Goal: Transaction & Acquisition: Purchase product/service

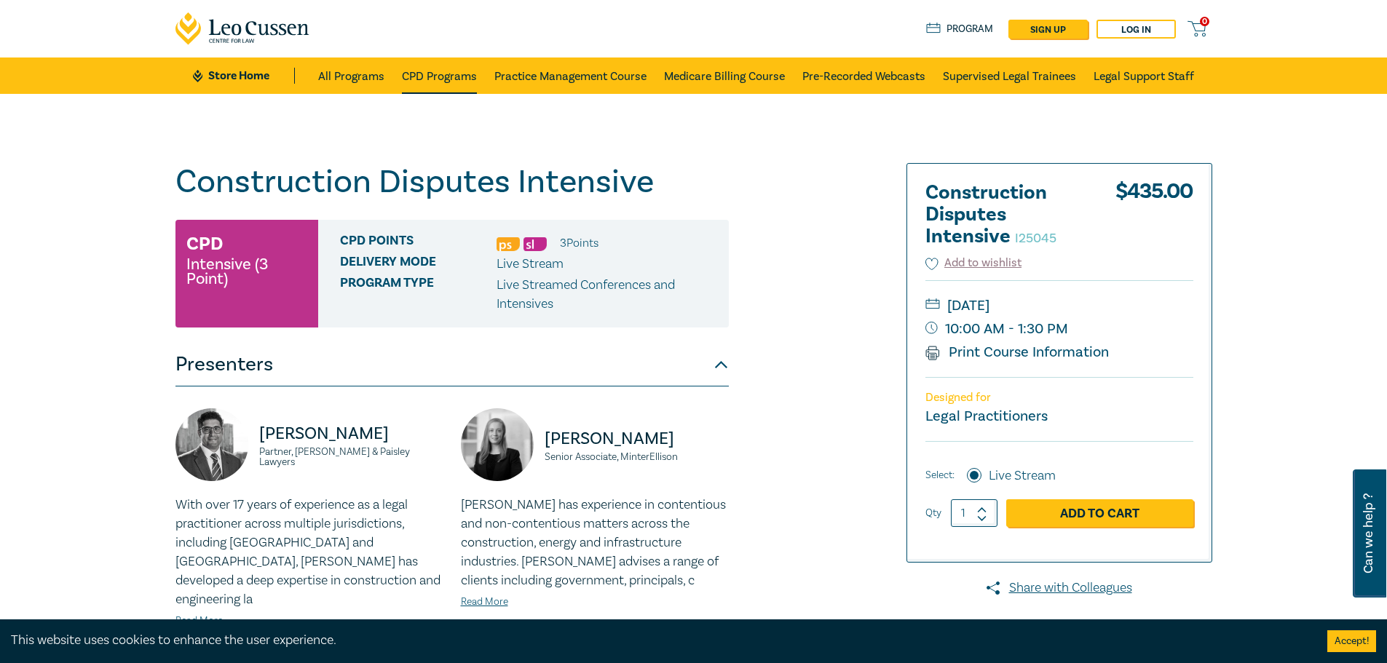
click at [455, 80] on link "CPD Programs" at bounding box center [439, 76] width 75 height 36
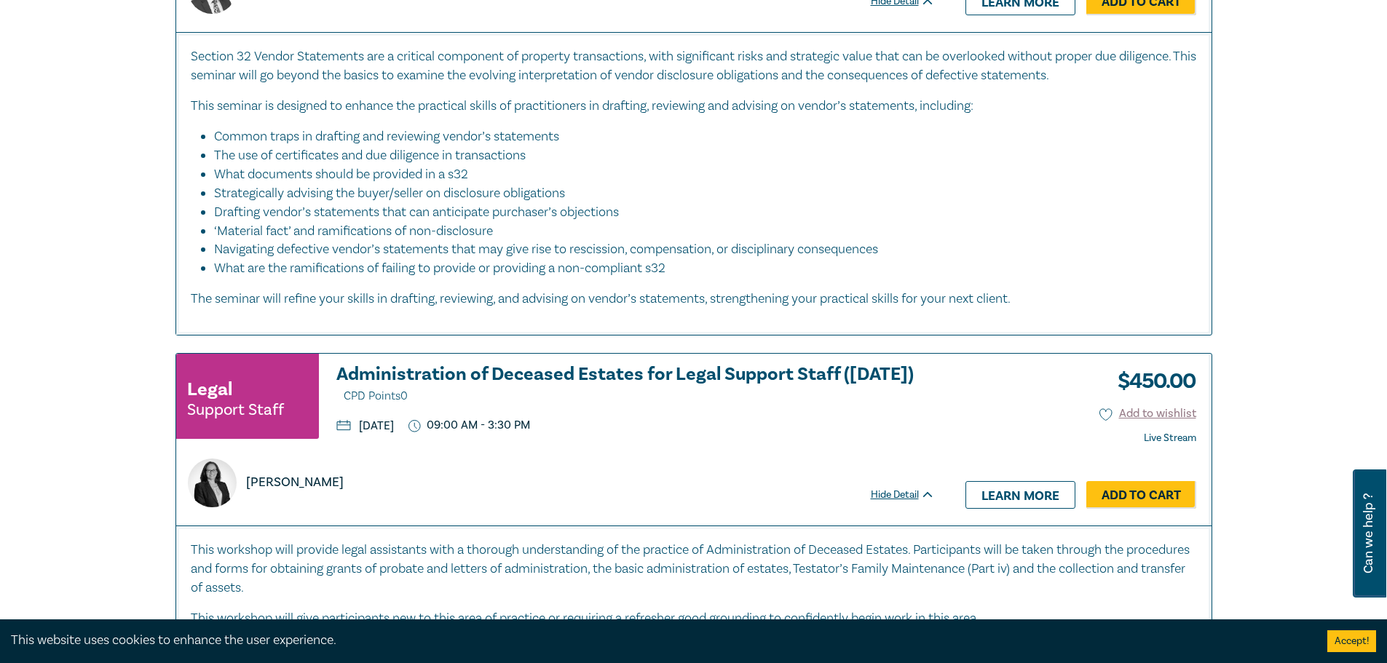
scroll to position [7206, 0]
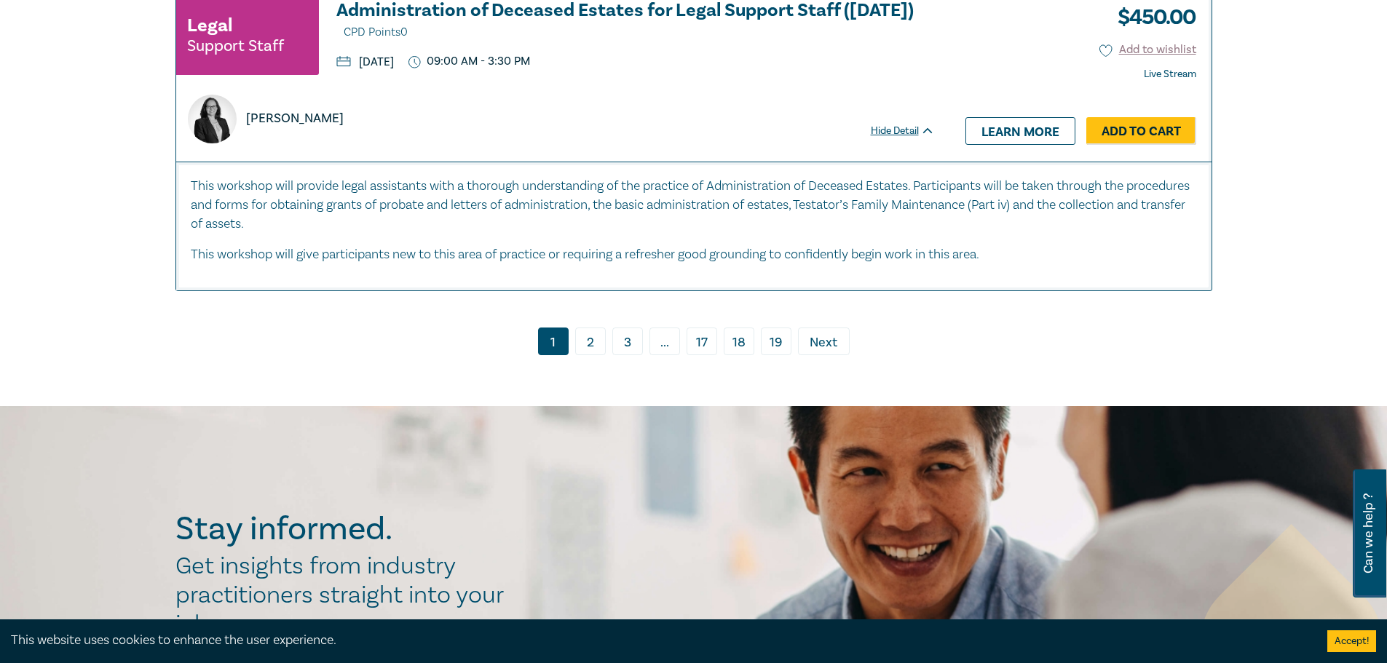
click at [590, 328] on link "2" at bounding box center [590, 342] width 31 height 28
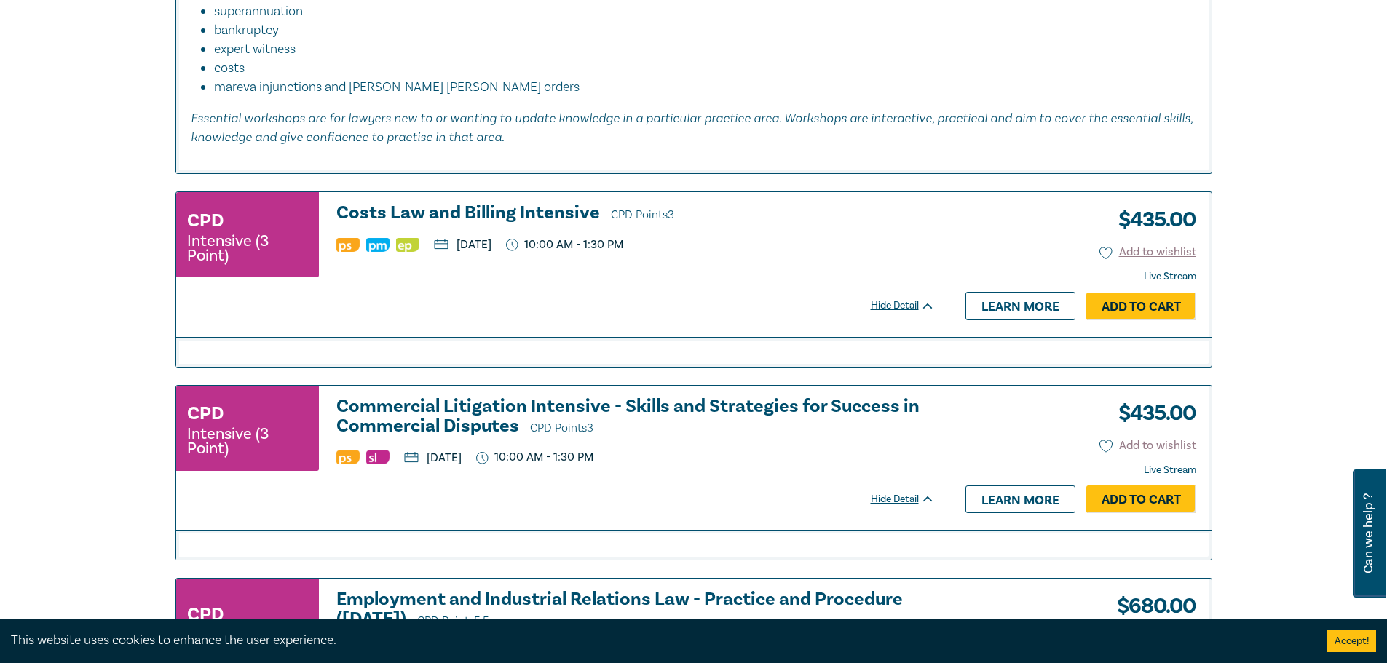
scroll to position [3057, 0]
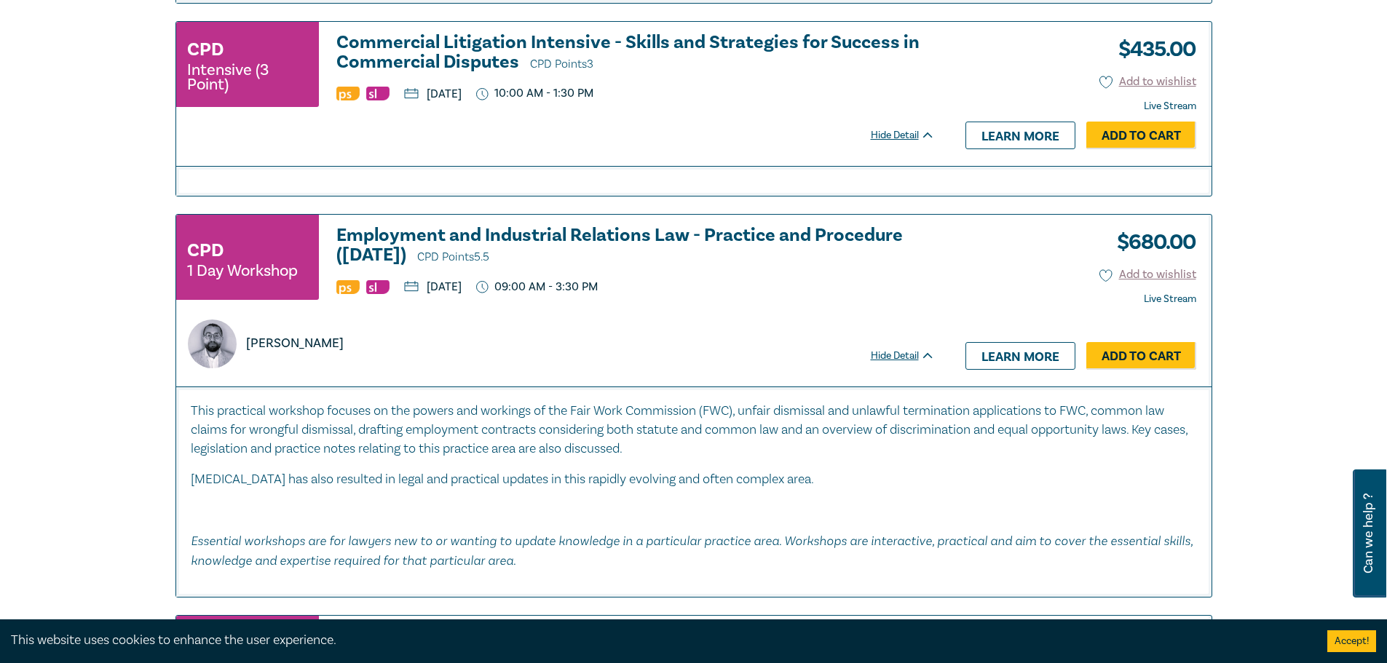
click at [515, 422] on p "This practical workshop focuses on the powers and workings of the Fair Work Com…" at bounding box center [694, 430] width 1006 height 57
click at [133, 400] on div "Filter by: Ethics & Professional Responsibility Substantive Law Professional Sk…" at bounding box center [693, 84] width 1387 height 6095
click at [527, 550] on p "Essential workshops are for lawyers new to or wanting to update knowledge in a …" at bounding box center [694, 550] width 1006 height 39
click at [196, 508] on p at bounding box center [694, 510] width 1006 height 19
click at [156, 504] on div "Filter by: Ethics & Professional Responsibility Substantive Law Professional Sk…" at bounding box center [693, 84] width 1387 height 6095
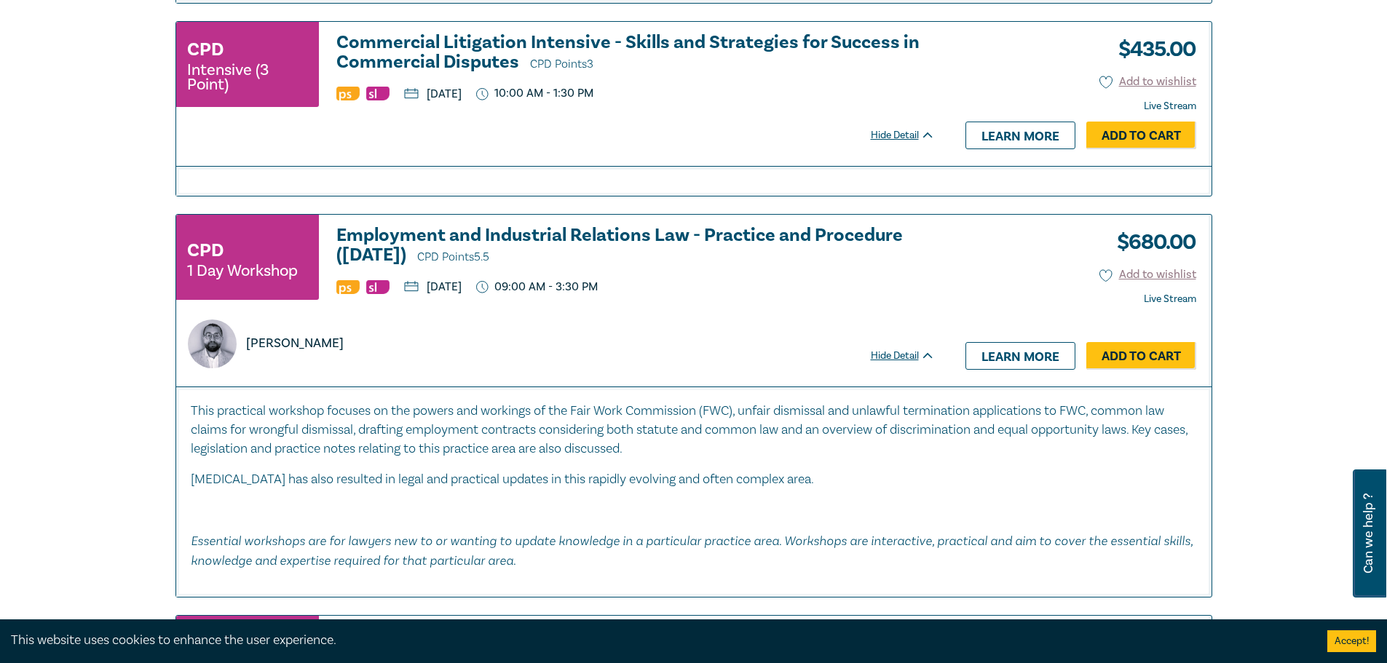
click at [231, 504] on p at bounding box center [694, 510] width 1006 height 19
click at [149, 503] on div "Filter by: Ethics & Professional Responsibility Substantive Law Professional Sk…" at bounding box center [693, 84] width 1387 height 6095
click at [297, 507] on p at bounding box center [694, 510] width 1006 height 19
click at [176, 500] on div "This practical workshop focuses on the powers and workings of the Fair Work Com…" at bounding box center [693, 492] width 1035 height 210
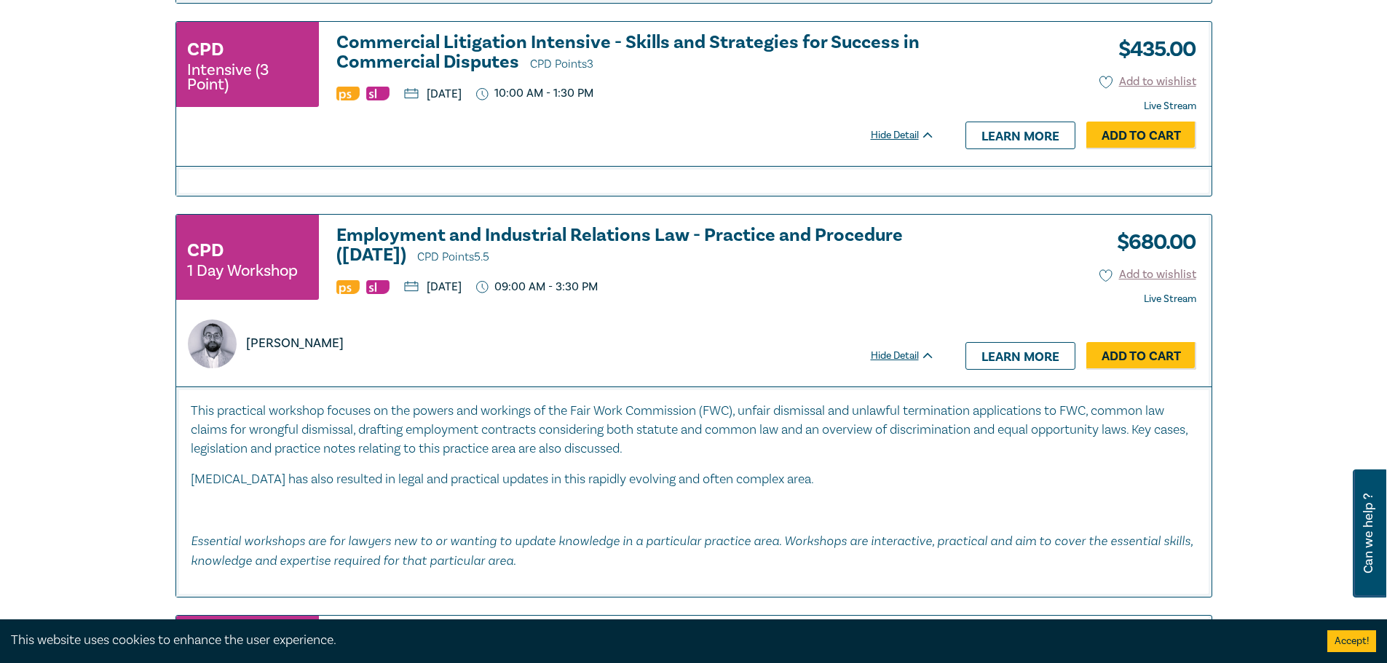
click at [176, 500] on div "This practical workshop focuses on the powers and workings of the Fair Work Com…" at bounding box center [693, 492] width 1035 height 210
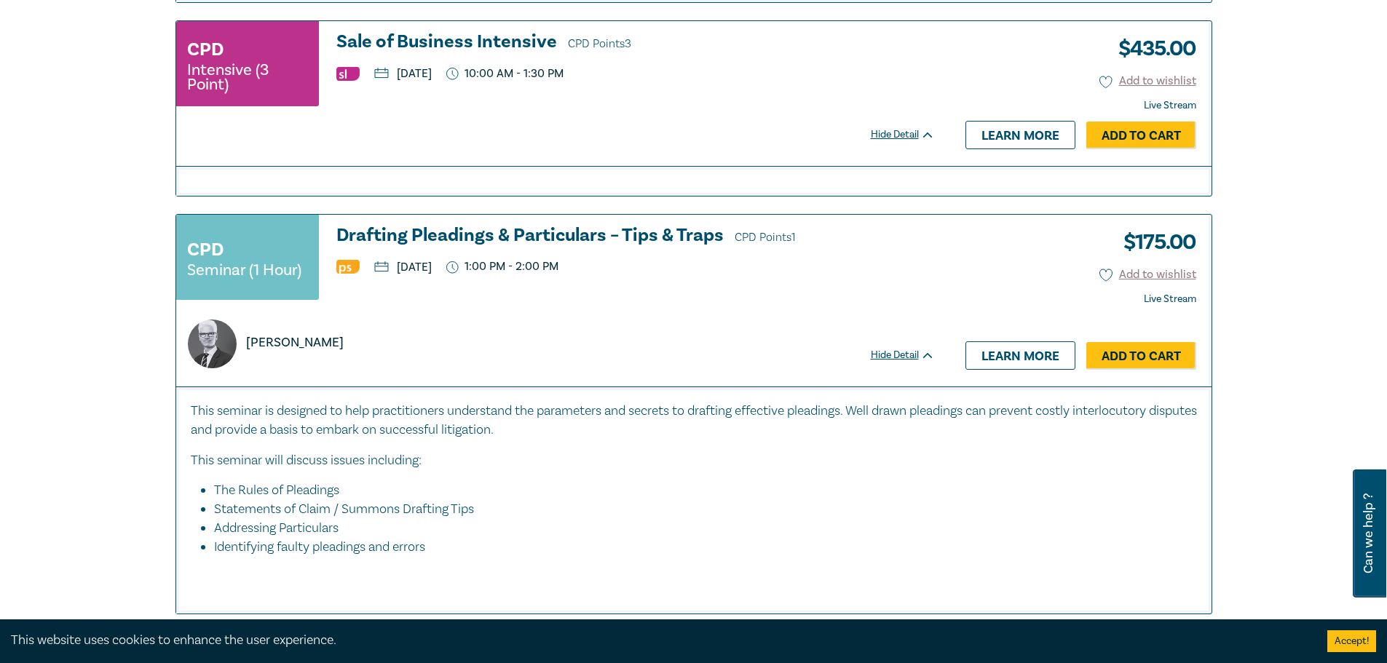
scroll to position [5969, 0]
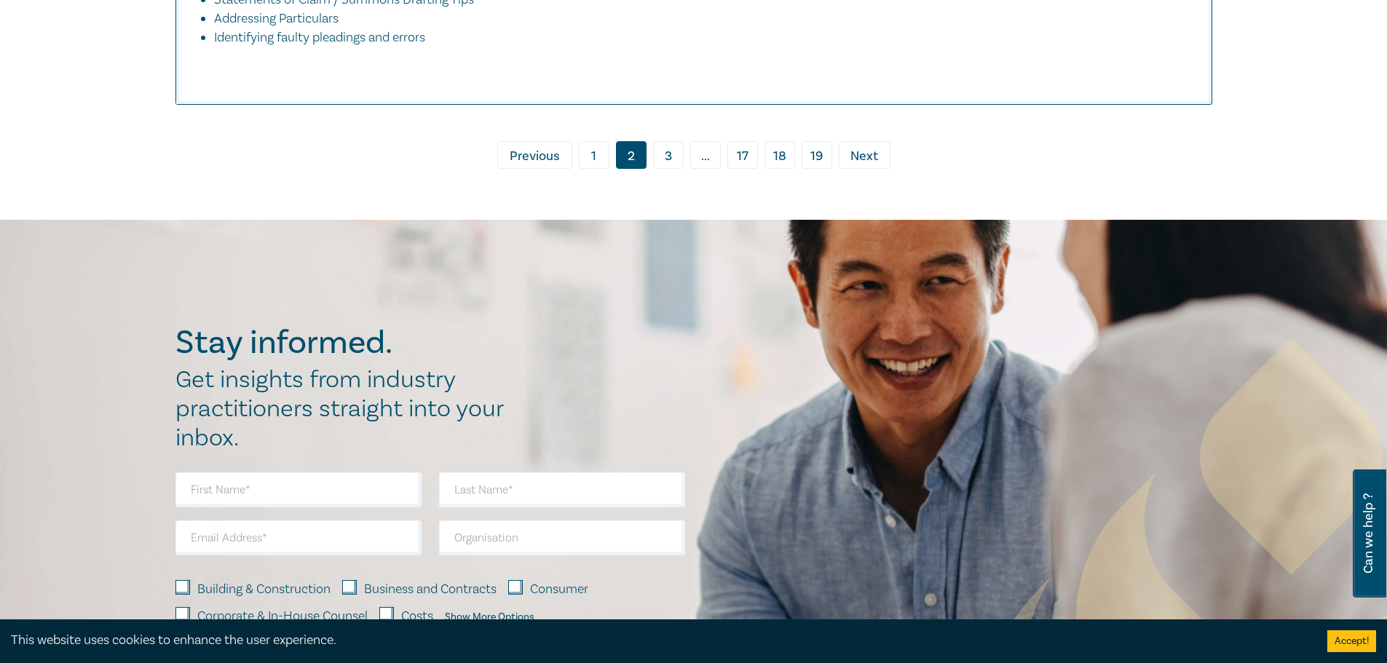
click at [674, 164] on link "3" at bounding box center [668, 155] width 31 height 28
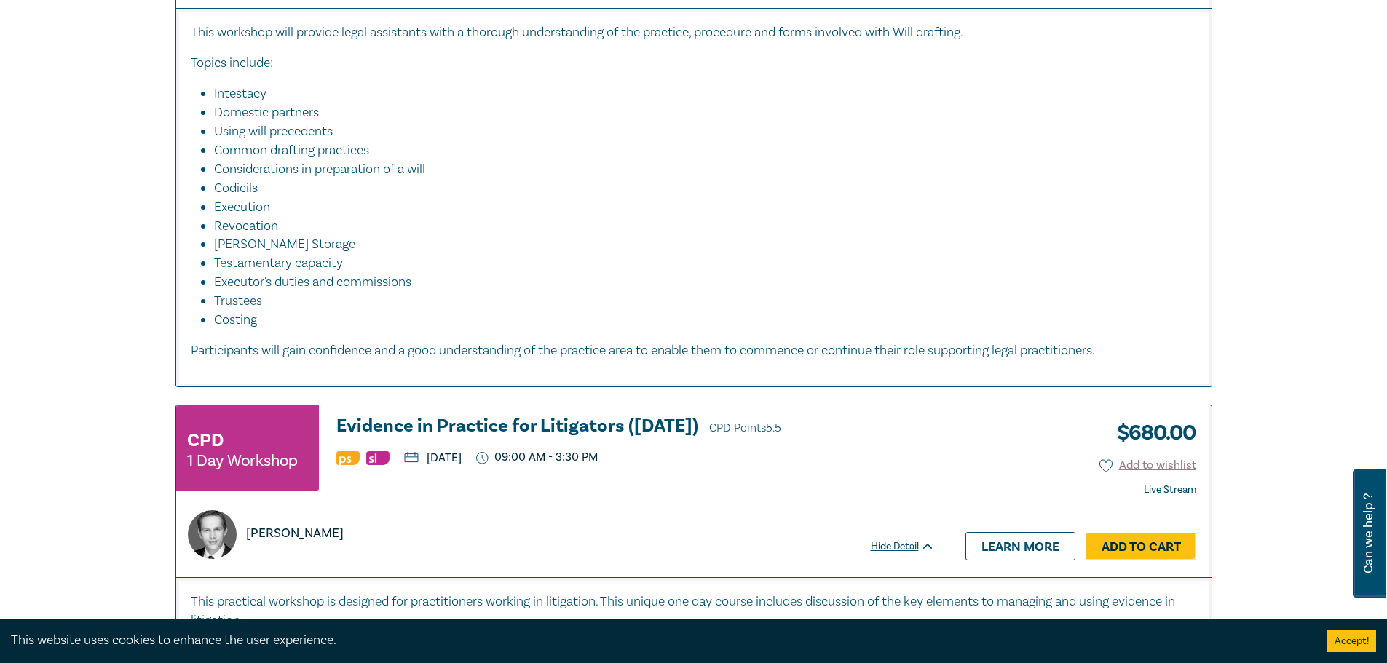
scroll to position [1165, 0]
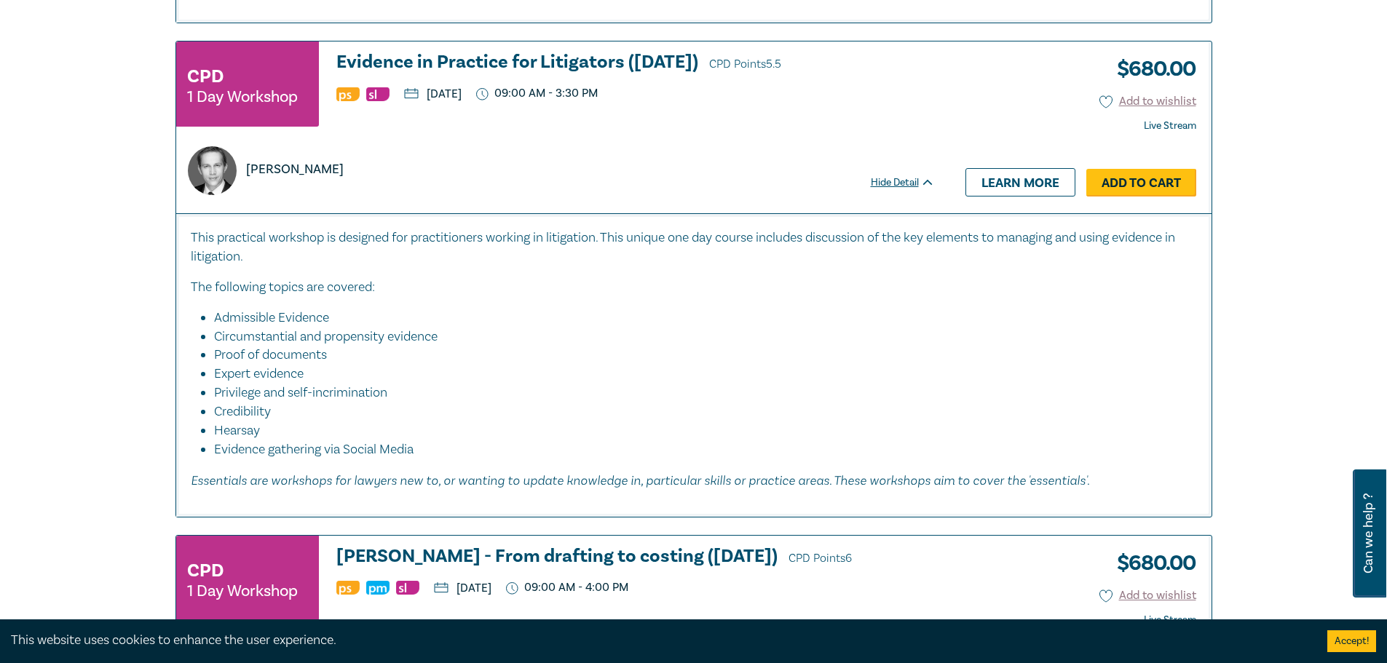
click at [1136, 183] on link "Add to Cart" at bounding box center [1141, 183] width 110 height 28
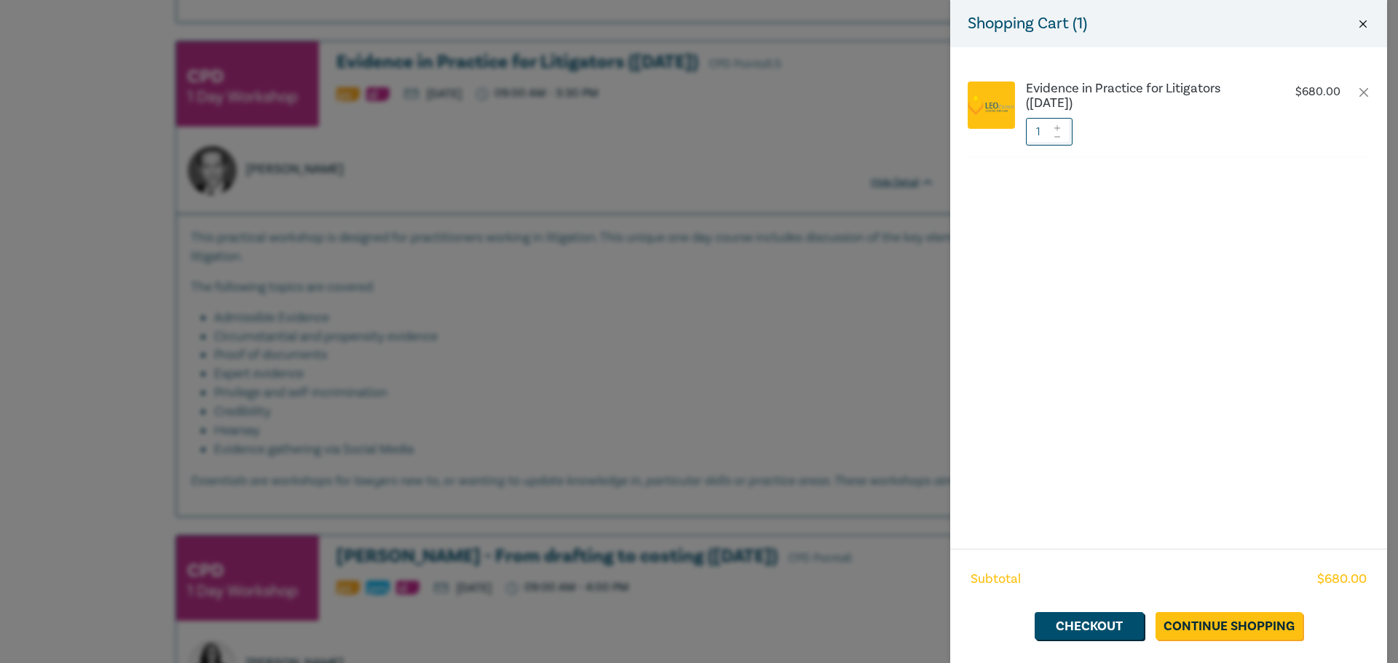
click at [1360, 26] on button "Close" at bounding box center [1362, 23] width 13 height 13
